Goal: Check status: Check status

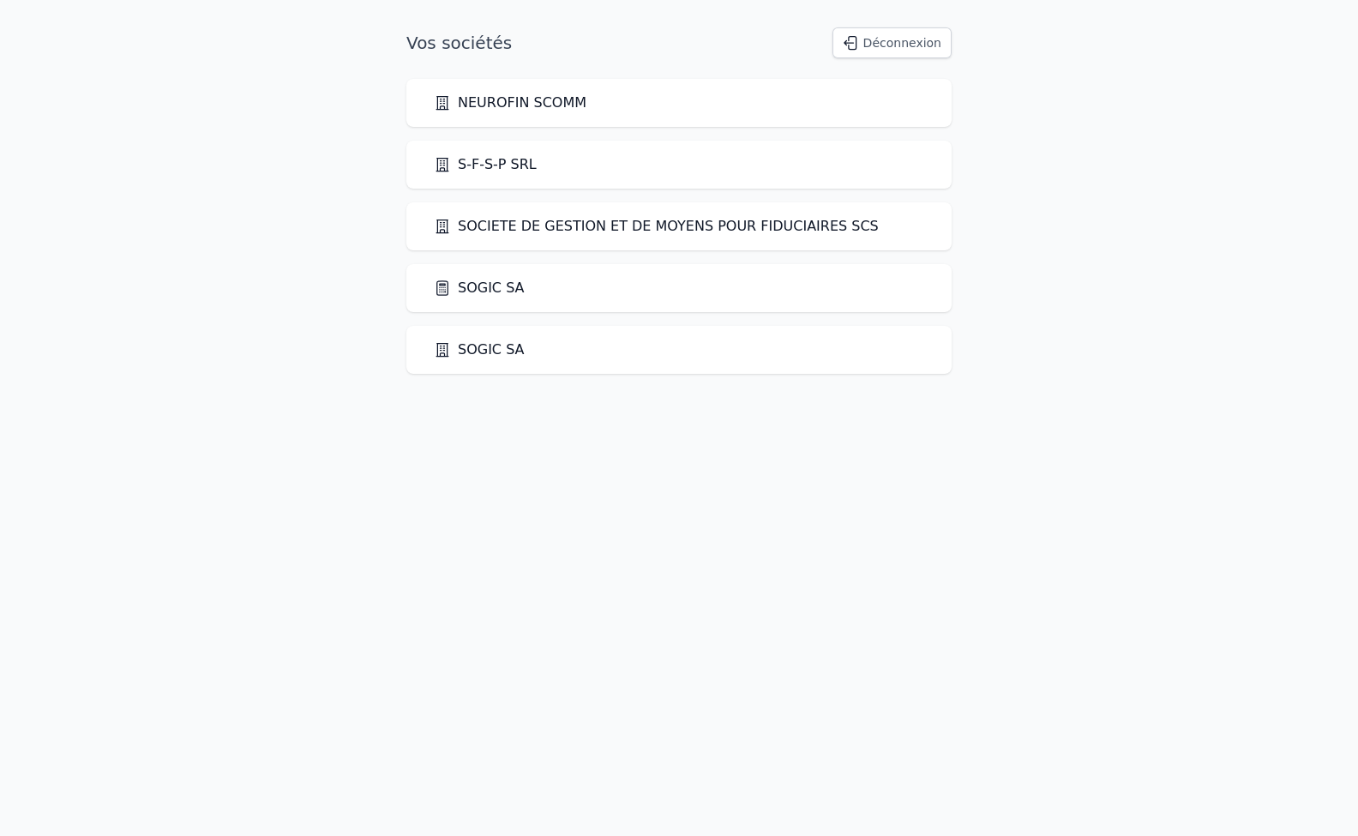
click at [469, 285] on link "SOGIC SA" at bounding box center [479, 288] width 91 height 21
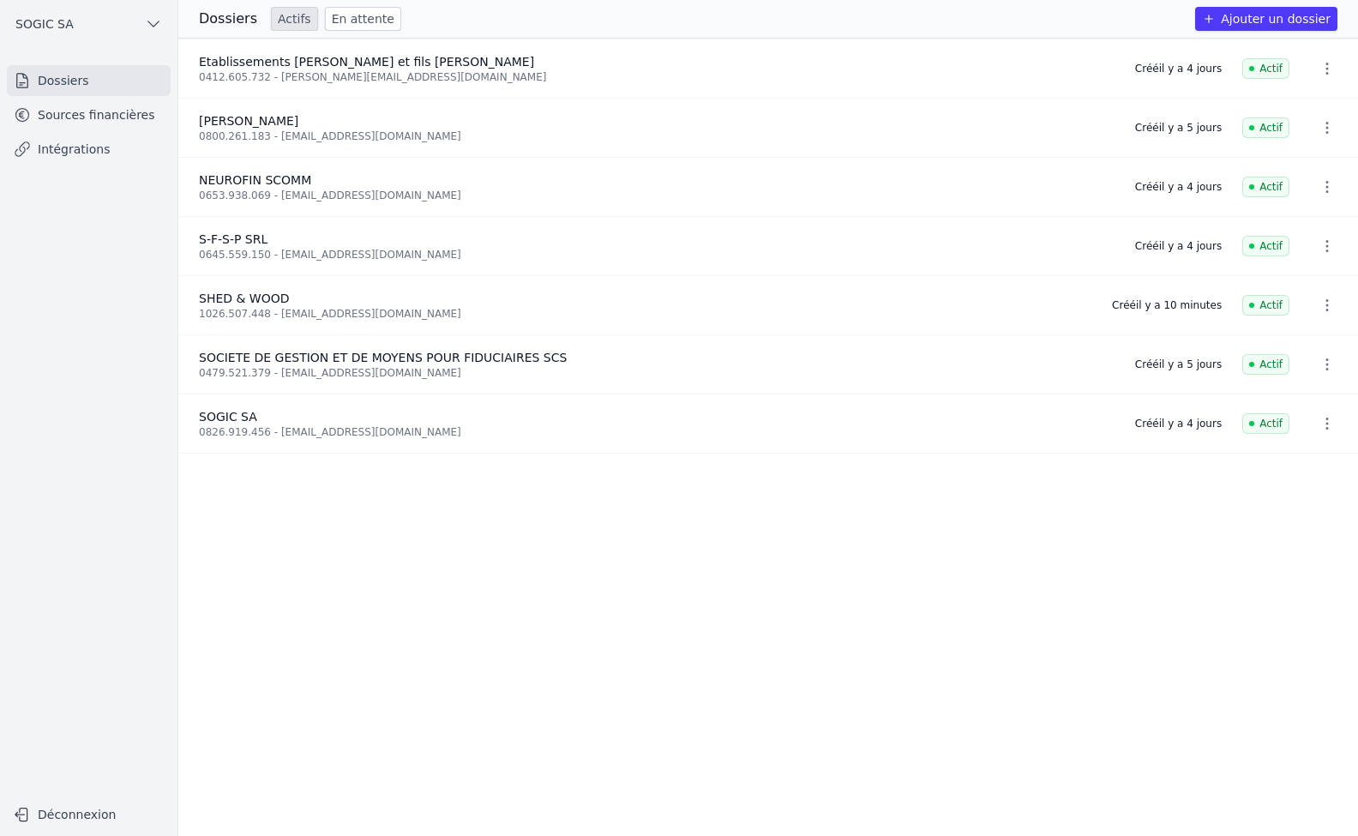
click at [75, 159] on link "Intégrations" at bounding box center [89, 149] width 164 height 31
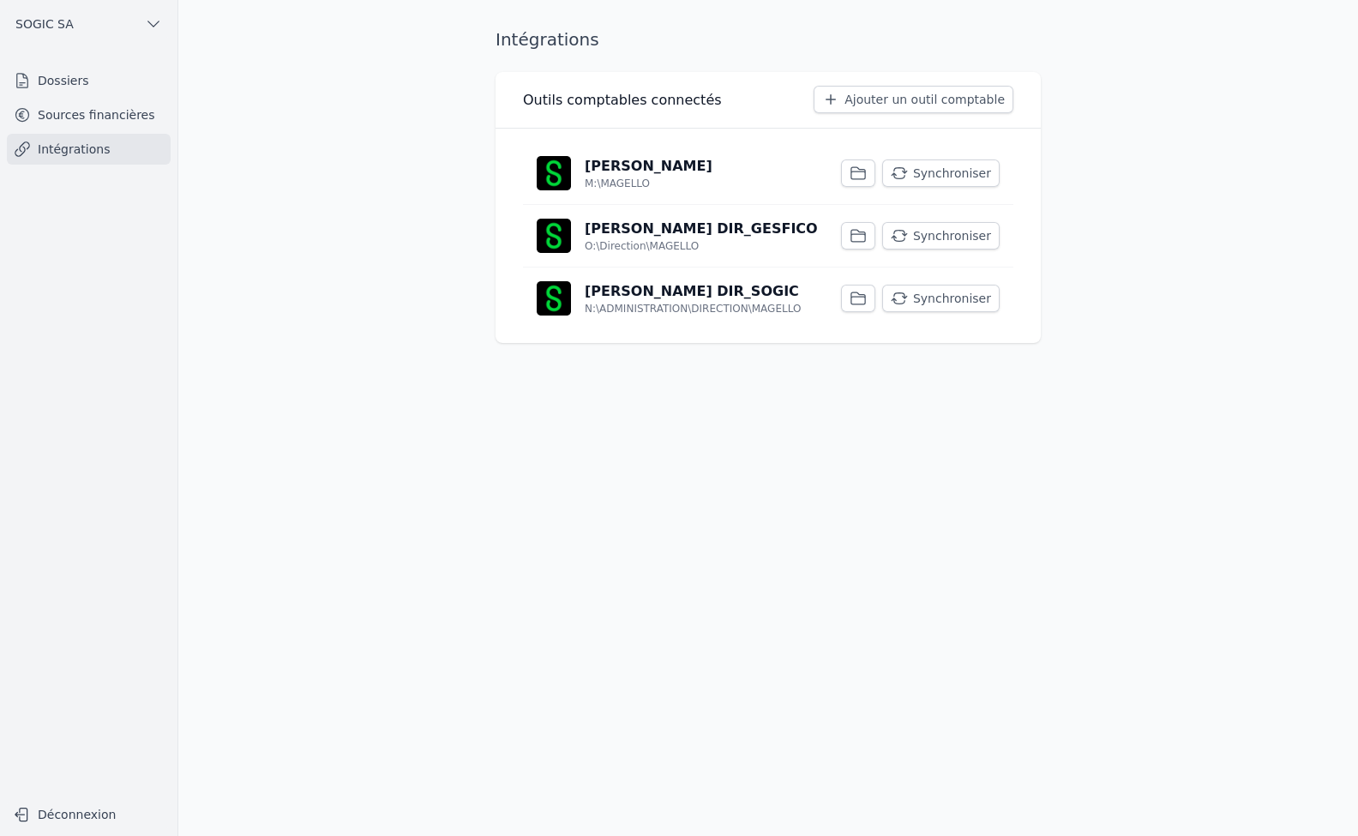
click at [957, 177] on button "Synchroniser" at bounding box center [940, 172] width 117 height 27
click at [947, 238] on button "Synchroniser" at bounding box center [940, 235] width 117 height 27
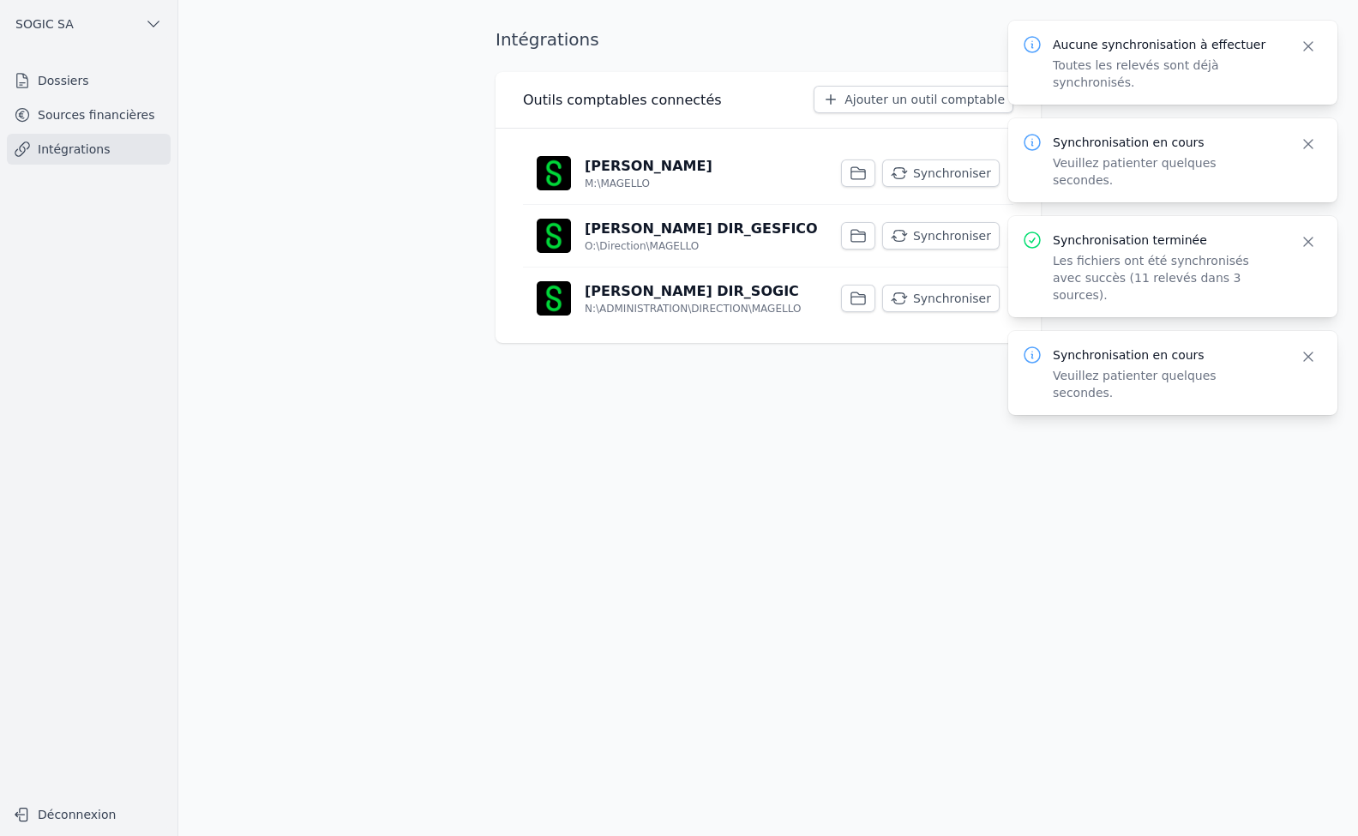
click at [951, 295] on button "Synchroniser" at bounding box center [940, 298] width 117 height 27
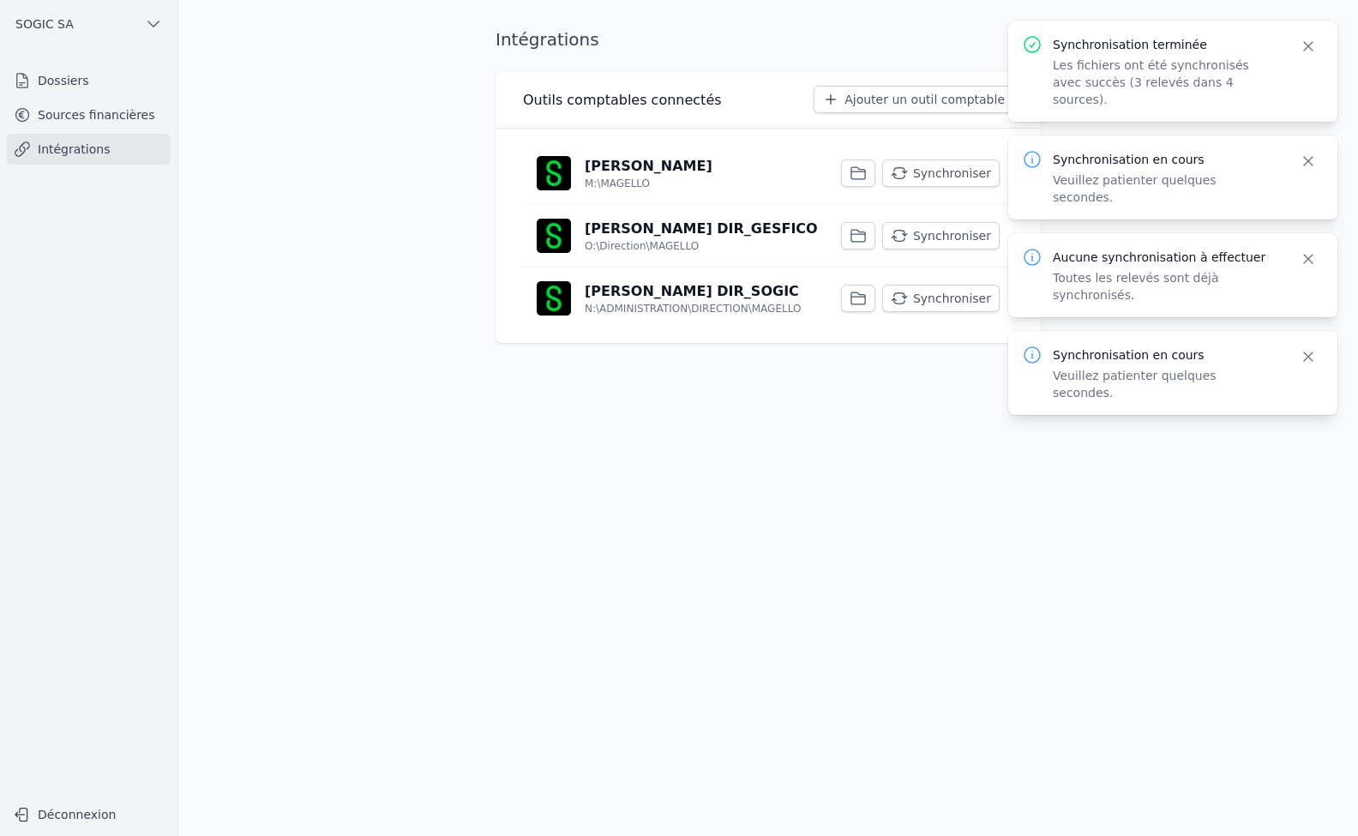
click at [61, 112] on link "Sources financières" at bounding box center [89, 114] width 164 height 31
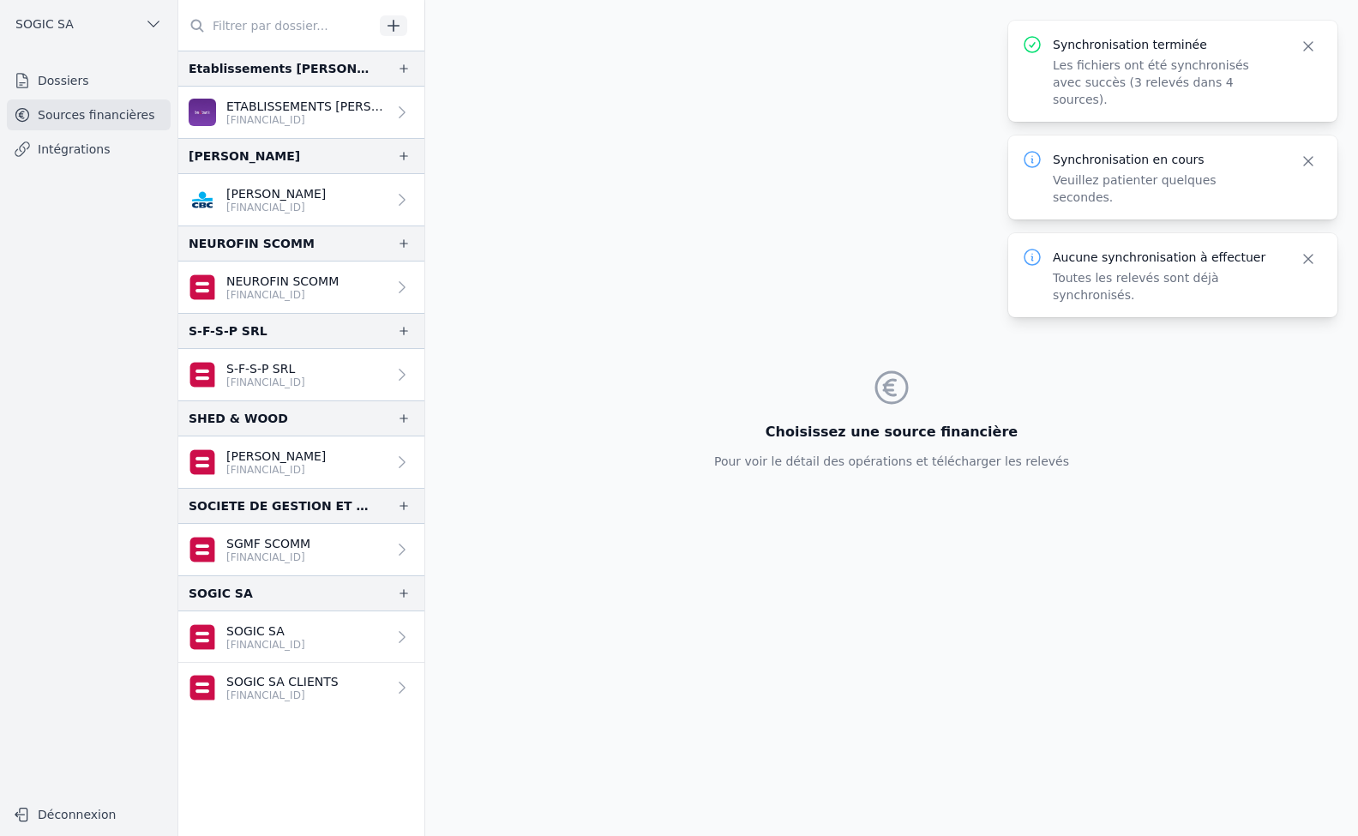
click at [262, 627] on p "SOGIC SA" at bounding box center [265, 630] width 79 height 17
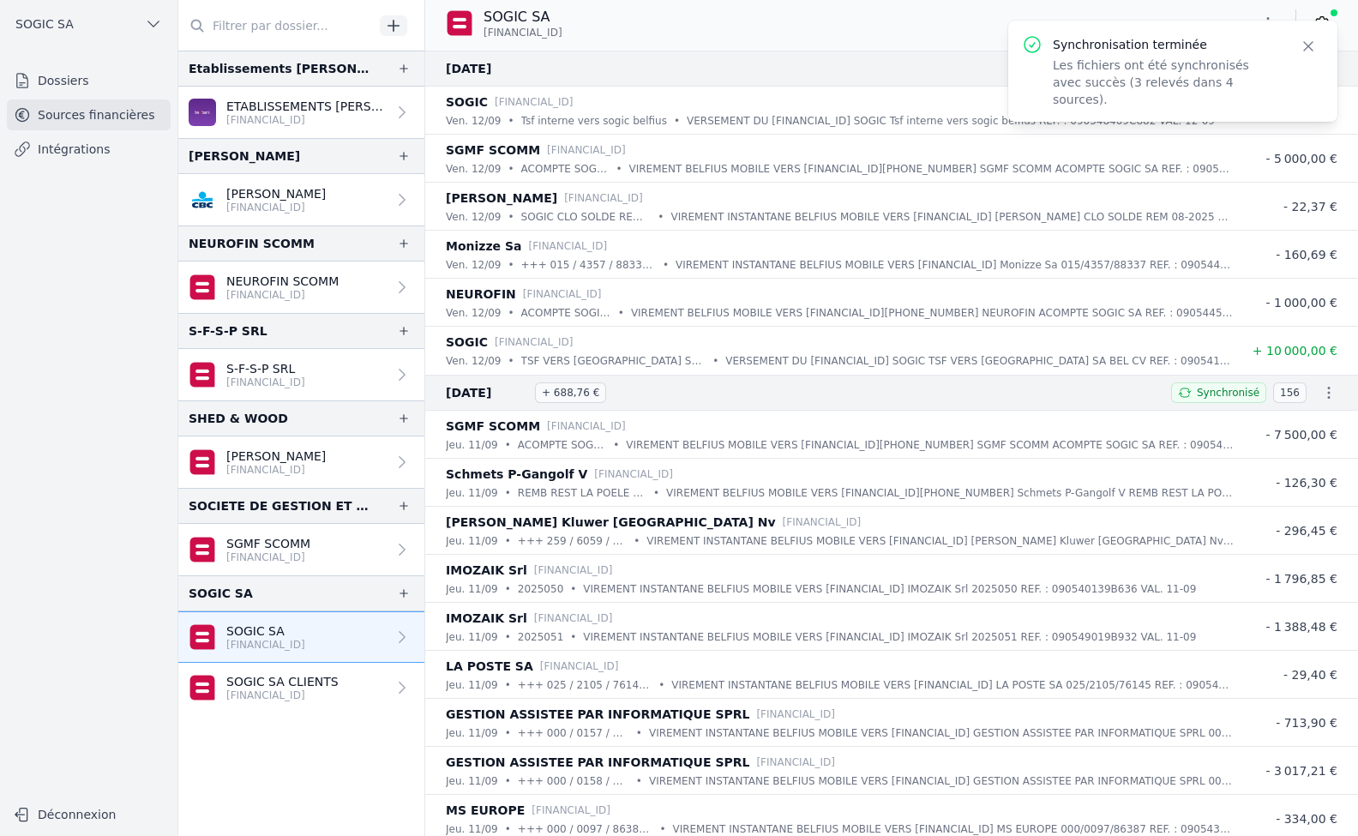
click at [1312, 43] on icon "button" at bounding box center [1308, 46] width 17 height 17
click at [308, 691] on p "[FINANCIAL_ID]" at bounding box center [282, 695] width 112 height 14
